Goal: Check status: Check status

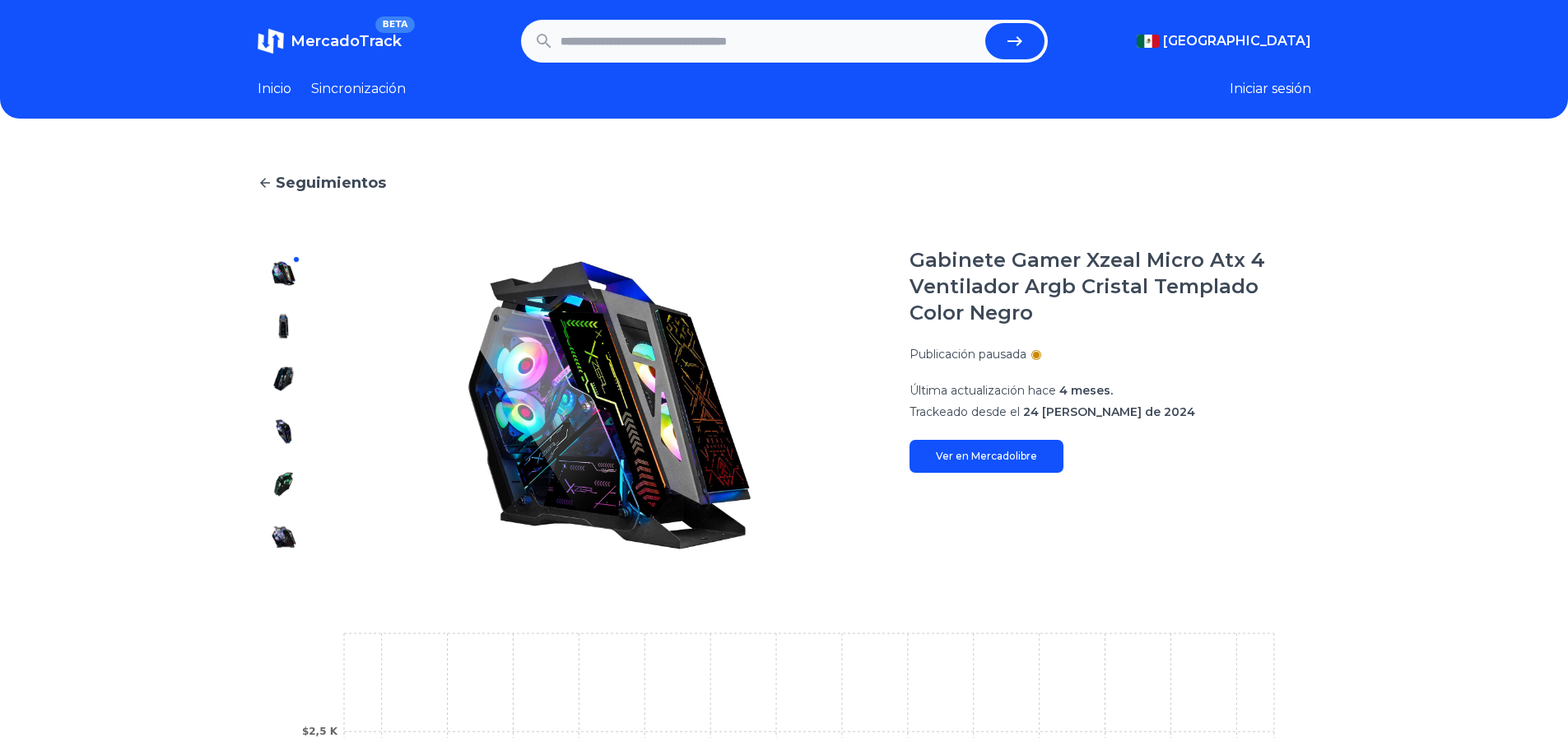
click at [661, 47] on input "text" at bounding box center [769, 41] width 418 height 36
type input "**"
click at [985, 23] on button "submit" at bounding box center [1014, 41] width 59 height 36
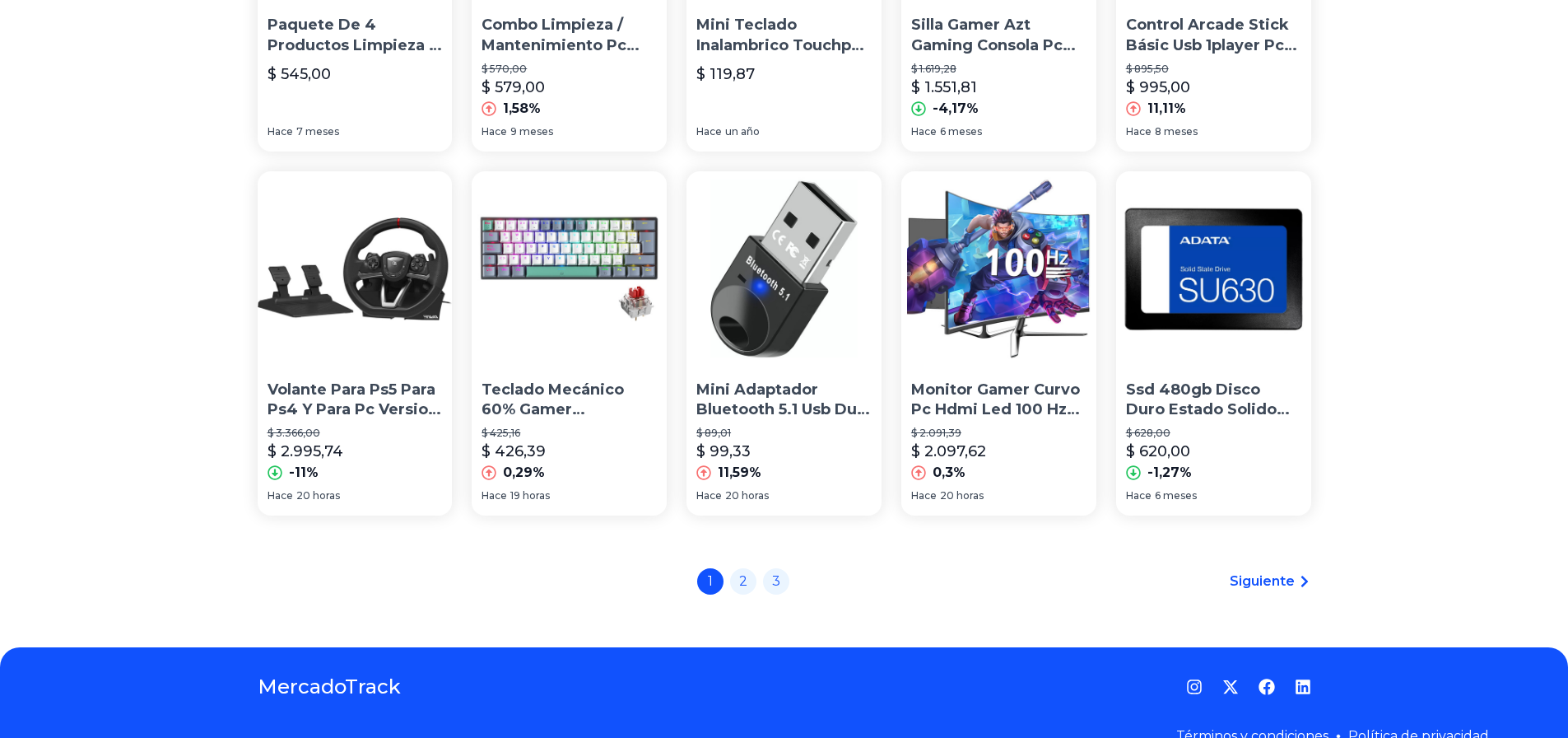
scroll to position [1128, 0]
